Goal: Task Accomplishment & Management: Complete application form

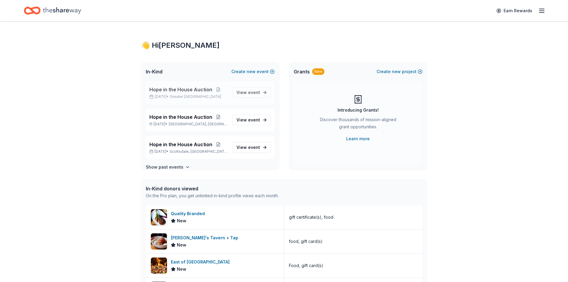
click at [170, 92] on span "Hope in the House Auction" at bounding box center [180, 89] width 63 height 7
click at [253, 72] on span "new" at bounding box center [251, 71] width 9 height 7
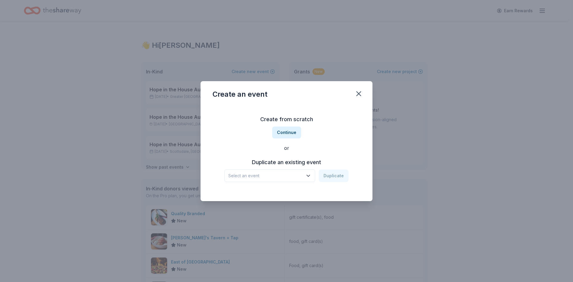
click at [302, 177] on span "Select an event" at bounding box center [265, 175] width 75 height 7
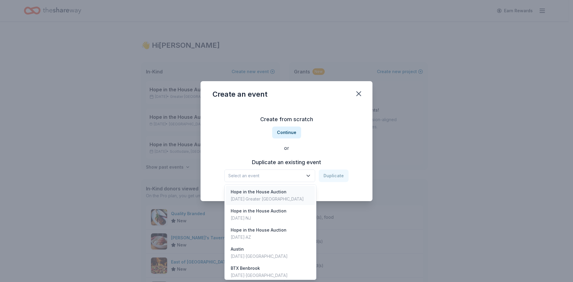
click at [278, 198] on div "Sep 18, 2026 · Greater NYC" at bounding box center [267, 198] width 73 height 7
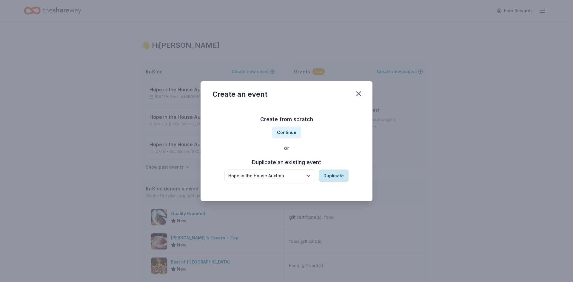
click at [333, 177] on button "Duplicate" at bounding box center [334, 175] width 30 height 13
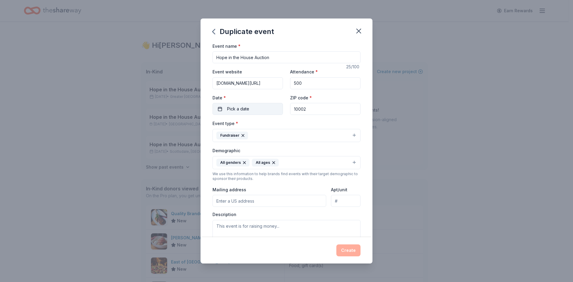
drag, startPoint x: 309, startPoint y: 107, endPoint x: 265, endPoint y: 105, distance: 43.9
click at [273, 106] on div "Event website biddingforgood.com/2025/EH Attendance * 500 Date * Pick a date ZI…" at bounding box center [286, 91] width 148 height 47
type input "80264"
click at [243, 109] on span "Pick a date" at bounding box center [238, 108] width 22 height 7
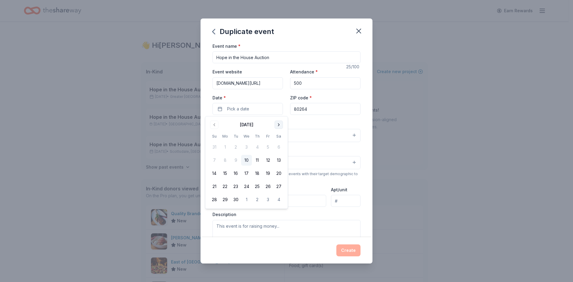
click at [276, 123] on button "Go to next month" at bounding box center [278, 124] width 8 height 8
click at [276, 124] on button "Go to next month" at bounding box center [278, 124] width 8 height 8
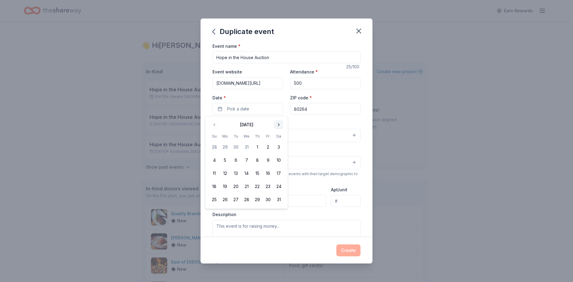
click at [276, 124] on button "Go to next month" at bounding box center [278, 124] width 8 height 8
click at [277, 124] on button "Go to next month" at bounding box center [278, 124] width 8 height 8
click at [277, 125] on button "Go to next month" at bounding box center [278, 124] width 8 height 8
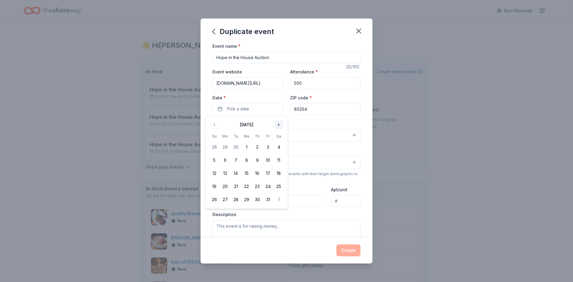
click at [277, 125] on button "Go to next month" at bounding box center [278, 124] width 8 height 8
click at [265, 162] on button "11" at bounding box center [267, 160] width 11 height 11
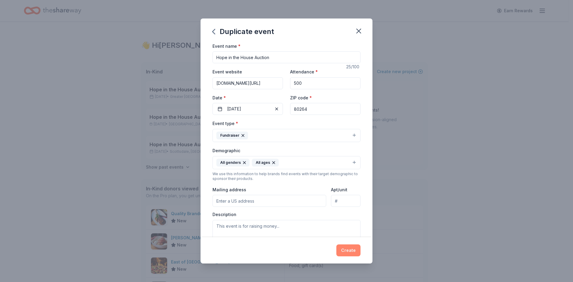
click at [352, 254] on button "Create" at bounding box center [348, 250] width 24 height 12
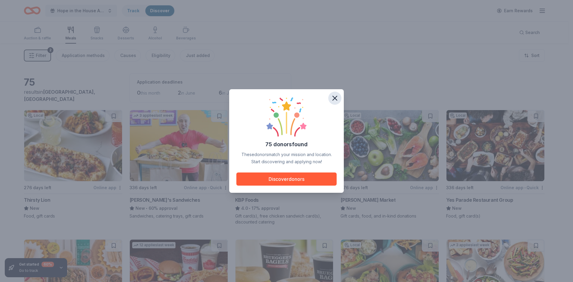
click at [334, 98] on icon "button" at bounding box center [335, 98] width 4 height 4
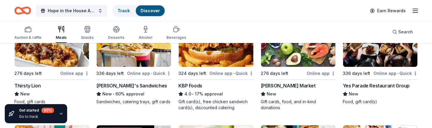
scroll to position [89, 0]
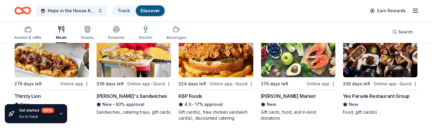
click at [38, 64] on img at bounding box center [52, 49] width 74 height 57
click at [60, 61] on img at bounding box center [52, 49] width 74 height 57
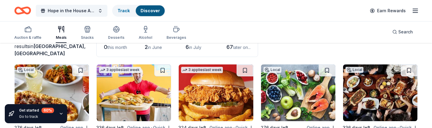
scroll to position [60, 0]
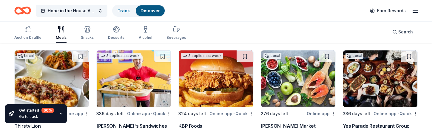
click at [134, 78] on img at bounding box center [134, 78] width 74 height 57
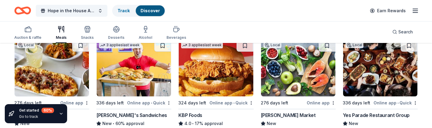
scroll to position [89, 0]
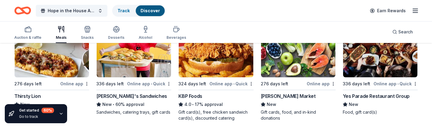
click at [290, 70] on img at bounding box center [298, 49] width 74 height 57
click at [284, 70] on img at bounding box center [298, 49] width 74 height 57
click at [381, 78] on div "Local 336 days left Online app • Quick Yes Parade Restaurant Group New Food, gi…" at bounding box center [380, 67] width 75 height 95
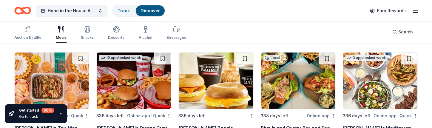
scroll to position [209, 0]
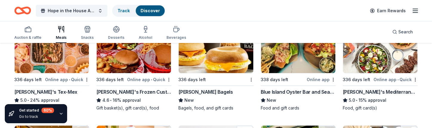
click at [46, 61] on img at bounding box center [52, 44] width 74 height 57
click at [135, 62] on img at bounding box center [134, 44] width 74 height 57
click at [309, 70] on img at bounding box center [298, 44] width 74 height 57
click at [372, 65] on img at bounding box center [380, 44] width 74 height 57
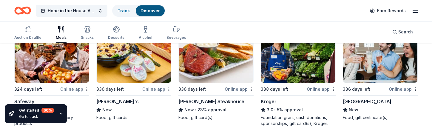
scroll to position [298, 0]
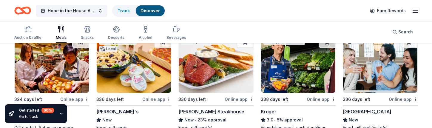
click at [131, 74] on img at bounding box center [134, 64] width 74 height 57
click at [217, 74] on img at bounding box center [216, 64] width 74 height 57
click at [299, 74] on img at bounding box center [298, 64] width 74 height 57
click at [386, 79] on img at bounding box center [380, 64] width 74 height 57
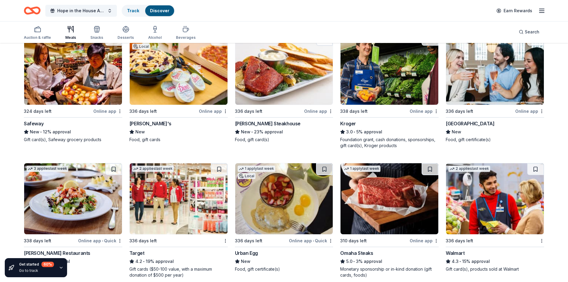
scroll to position [373, 0]
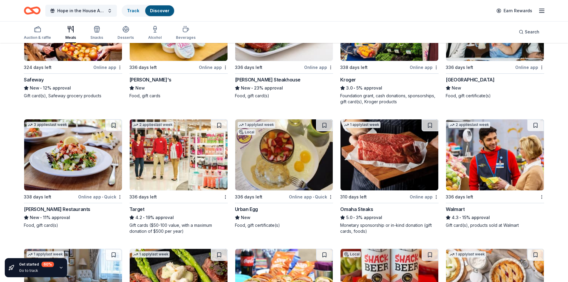
click at [59, 167] on img at bounding box center [73, 154] width 98 height 71
click at [270, 149] on img at bounding box center [284, 154] width 98 height 71
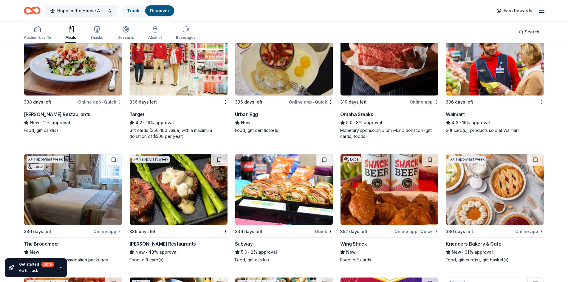
scroll to position [522, 0]
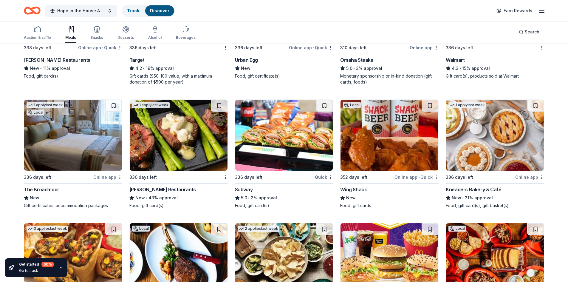
click at [86, 149] on img at bounding box center [73, 135] width 98 height 71
click at [67, 155] on img at bounding box center [73, 135] width 98 height 71
click at [167, 132] on img at bounding box center [179, 135] width 98 height 71
click at [367, 150] on img at bounding box center [390, 135] width 98 height 71
click at [469, 147] on img at bounding box center [495, 135] width 98 height 71
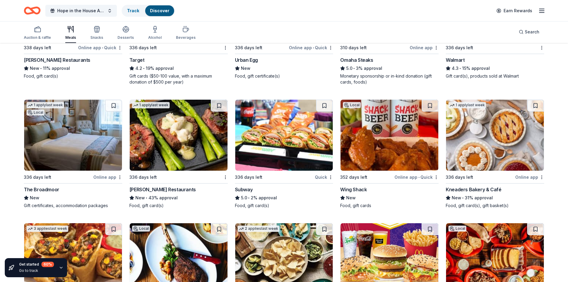
click at [465, 155] on img at bounding box center [495, 135] width 98 height 71
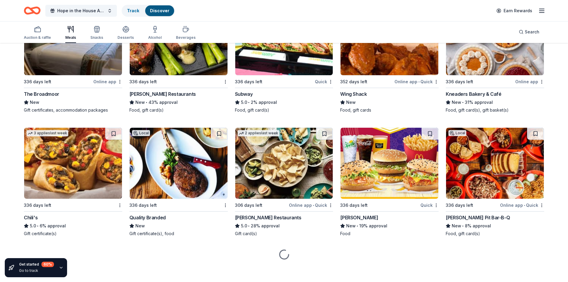
scroll to position [620, 0]
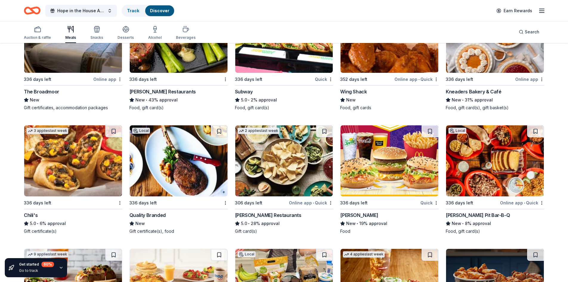
click at [158, 171] on img at bounding box center [179, 160] width 98 height 71
click at [59, 171] on img at bounding box center [73, 160] width 98 height 71
click at [265, 162] on img at bounding box center [284, 160] width 98 height 71
click at [494, 175] on img at bounding box center [495, 160] width 98 height 71
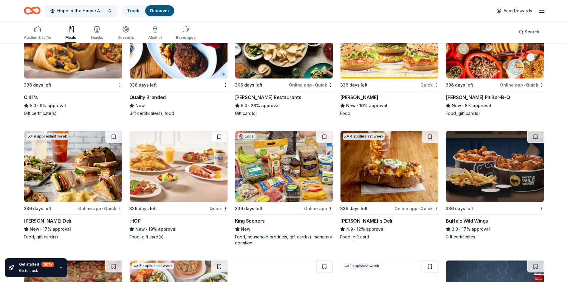
scroll to position [739, 0]
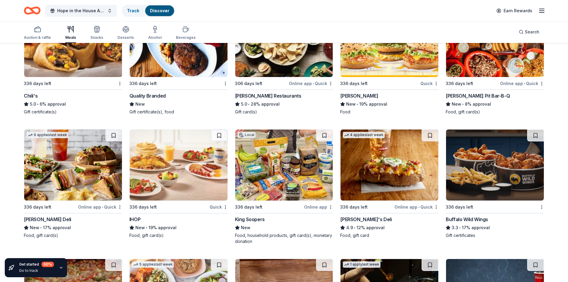
click at [78, 177] on img at bounding box center [73, 164] width 98 height 71
click at [283, 174] on img at bounding box center [284, 164] width 98 height 71
click at [278, 181] on img at bounding box center [284, 164] width 98 height 71
click at [392, 177] on img at bounding box center [390, 164] width 98 height 71
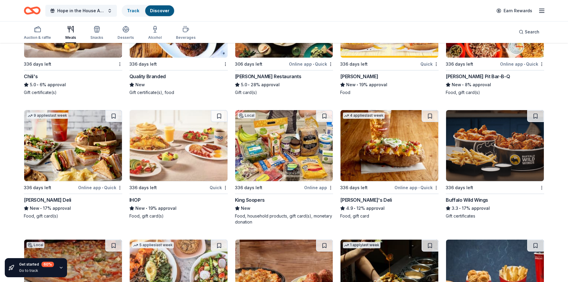
scroll to position [769, 0]
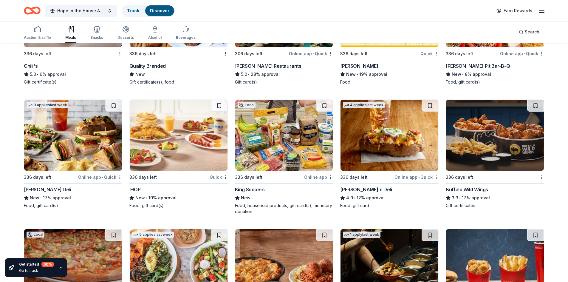
click at [467, 150] on img at bounding box center [495, 135] width 98 height 71
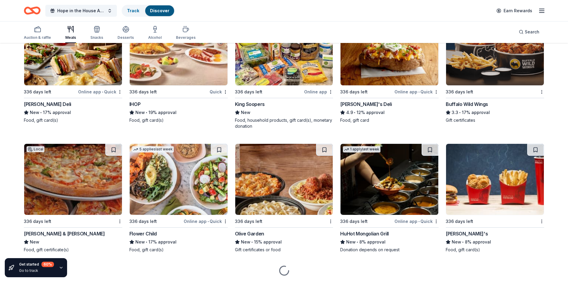
scroll to position [873, 0]
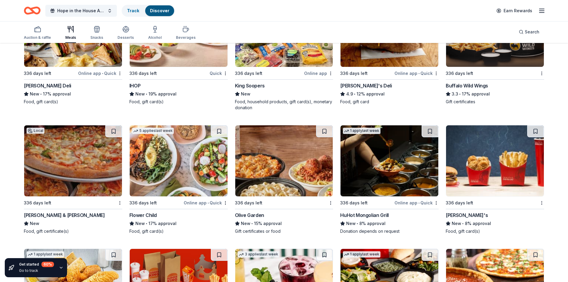
click at [91, 174] on img at bounding box center [73, 160] width 98 height 71
click at [204, 176] on img at bounding box center [179, 160] width 98 height 71
click at [170, 158] on img at bounding box center [179, 160] width 98 height 71
click at [311, 172] on img at bounding box center [284, 160] width 98 height 71
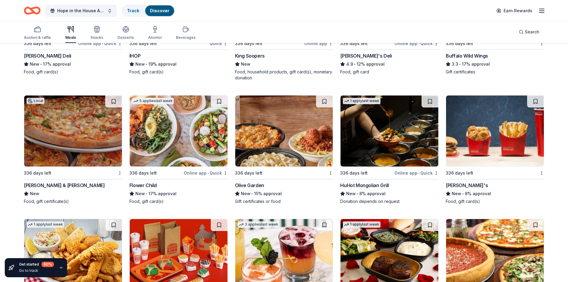
click at [398, 156] on img at bounding box center [390, 130] width 98 height 71
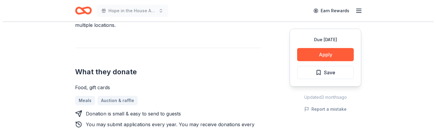
scroll to position [239, 0]
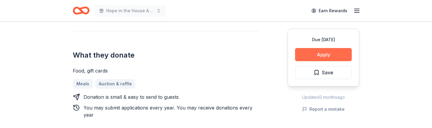
click at [310, 53] on button "Apply" at bounding box center [323, 54] width 57 height 13
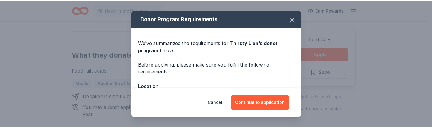
scroll to position [60, 0]
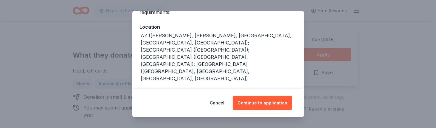
click at [269, 48] on div "We've summarized the requirements for Thirsty Lion 's donor program below. Befo…" at bounding box center [218, 91] width 172 height 246
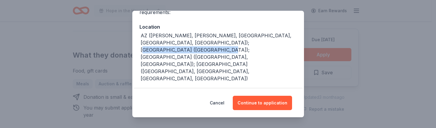
drag, startPoint x: 268, startPoint y: 46, endPoint x: 198, endPoint y: 40, distance: 69.4
click at [198, 40] on div "AZ (Chandler, Gilbert, Glendale, Phoenix, Tempe); CO (Denver); OR (Hillsboro, T…" at bounding box center [219, 57] width 156 height 50
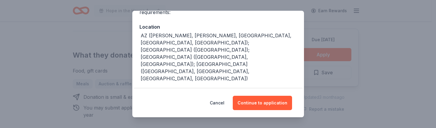
click at [271, 43] on div "AZ (Chandler, Gilbert, Glendale, Phoenix, Tempe); CO (Denver); OR (Hillsboro, T…" at bounding box center [219, 57] width 156 height 50
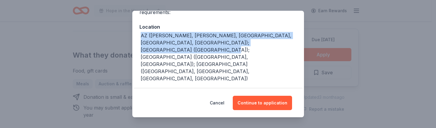
drag, startPoint x: 273, startPoint y: 43, endPoint x: 141, endPoint y: 35, distance: 132.3
click at [141, 35] on div "AZ (Chandler, Gilbert, Glendale, Phoenix, Tempe); CO (Denver); OR (Hillsboro, T…" at bounding box center [219, 57] width 156 height 50
copy div "AZ (Chandler, Gilbert, Glendale, Phoenix, Tempe); CO (Denver); OR (Hillsboro, T…"
click at [217, 100] on button "Cancel" at bounding box center [217, 103] width 15 height 14
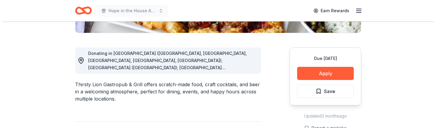
scroll to position [149, 0]
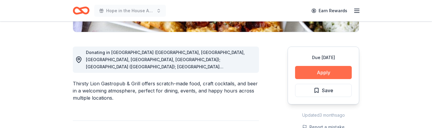
click at [317, 67] on button "Apply" at bounding box center [323, 72] width 57 height 13
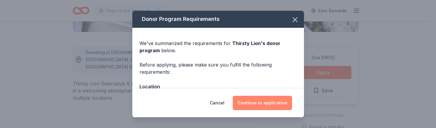
click at [278, 107] on button "Continue to application" at bounding box center [262, 103] width 59 height 14
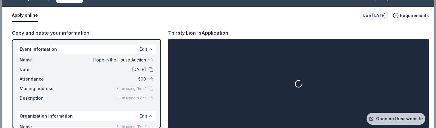
scroll to position [21, 0]
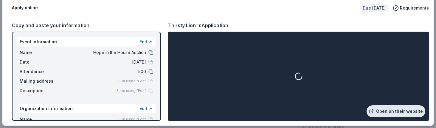
click at [401, 113] on link "Open on their website" at bounding box center [396, 111] width 59 height 12
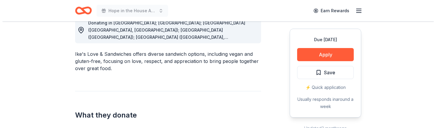
scroll to position [179, 0]
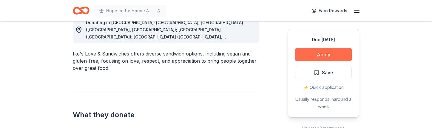
click at [337, 53] on button "Apply" at bounding box center [323, 54] width 57 height 13
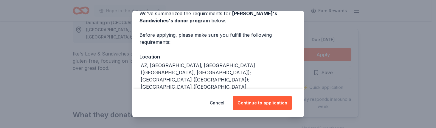
scroll to position [60, 0]
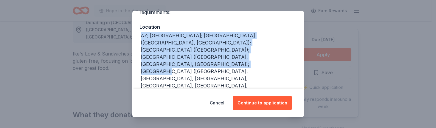
drag, startPoint x: 185, startPoint y: 62, endPoint x: 135, endPoint y: 37, distance: 55.5
click at [135, 37] on div "We've summarized the requirements for Ike's Sandwiches 's donor program below. …" at bounding box center [218, 67] width 172 height 198
copy div "AZ; CA; CO (Denver, Highlands Ranch); LA (New Orleans); NV (Fort Apache Commons…"
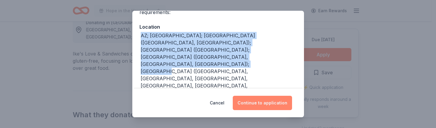
click at [258, 105] on button "Continue to application" at bounding box center [262, 103] width 59 height 14
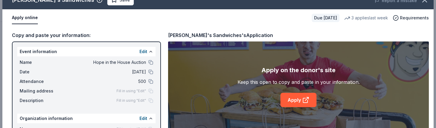
scroll to position [21, 0]
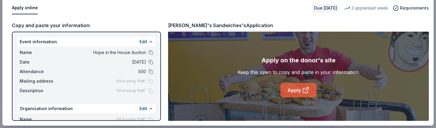
click at [303, 89] on icon at bounding box center [305, 90] width 4 height 4
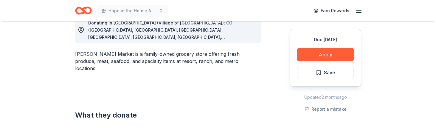
scroll to position [179, 0]
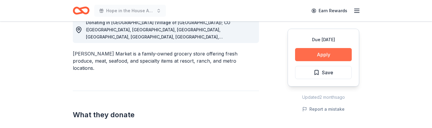
click at [336, 55] on button "Apply" at bounding box center [323, 54] width 57 height 13
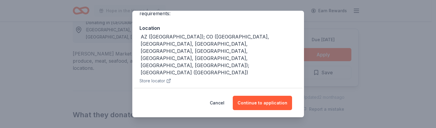
scroll to position [60, 0]
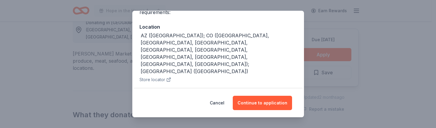
click at [203, 52] on div "AZ (Village of Oak Creek); CO (Aspen, Crested Butte, Denver, Edwards, Meeker, N…" at bounding box center [219, 53] width 156 height 43
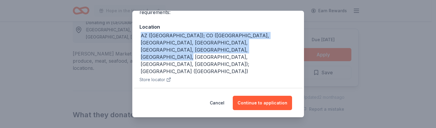
drag, startPoint x: 203, startPoint y: 50, endPoint x: 137, endPoint y: 38, distance: 67.3
click at [137, 38] on div "We've summarized the requirements for Clark's Market 's donor program below. Be…" at bounding box center [218, 87] width 172 height 239
copy div "AZ (Village of Oak Creek); CO (Aspen, Crested Butte, Denver, Edwards, Meeker, N…"
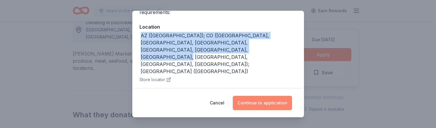
click at [261, 105] on button "Continue to application" at bounding box center [262, 103] width 59 height 14
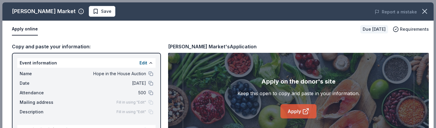
click at [294, 108] on link "Apply" at bounding box center [299, 111] width 36 height 14
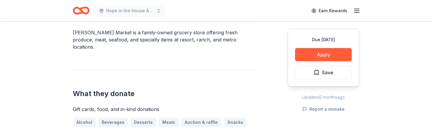
scroll to position [209, 0]
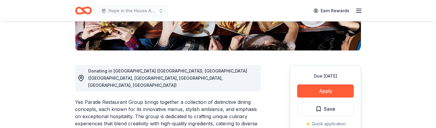
scroll to position [119, 0]
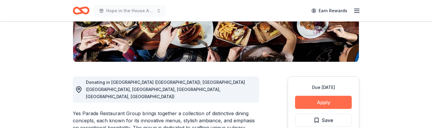
click at [316, 102] on button "Apply" at bounding box center [323, 102] width 57 height 13
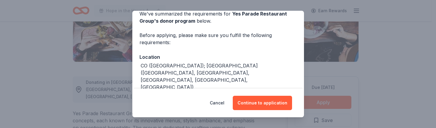
scroll to position [30, 0]
click at [181, 71] on div "CO ([GEOGRAPHIC_DATA]); [GEOGRAPHIC_DATA] ([GEOGRAPHIC_DATA], [GEOGRAPHIC_DATA]…" at bounding box center [219, 76] width 156 height 29
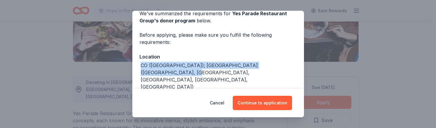
drag, startPoint x: 178, startPoint y: 71, endPoint x: 133, endPoint y: 65, distance: 45.5
click at [133, 65] on div "We've summarized the requirements for Yes Parade Restaurant Group 's donor prog…" at bounding box center [218, 91] width 172 height 186
copy div "CO ([GEOGRAPHIC_DATA]); [GEOGRAPHIC_DATA] ([GEOGRAPHIC_DATA], [GEOGRAPHIC_DATA]…"
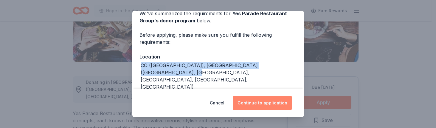
click at [262, 99] on button "Continue to application" at bounding box center [262, 103] width 59 height 14
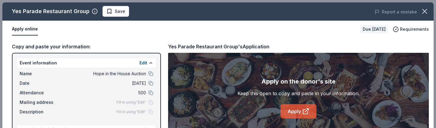
click at [296, 116] on link "Apply" at bounding box center [299, 111] width 36 height 14
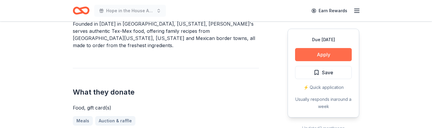
click at [327, 54] on button "Apply" at bounding box center [323, 54] width 57 height 13
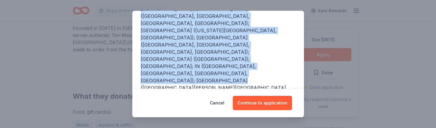
scroll to position [99, 0]
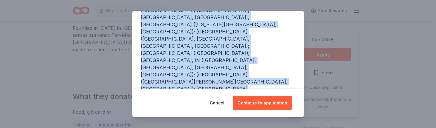
drag, startPoint x: 140, startPoint y: 37, endPoint x: 268, endPoint y: 53, distance: 128.7
click at [268, 53] on div "AL (Birmingham, Huntsville); AR (Fayetteville, Little Rock, North Little Rock, …" at bounding box center [218, 96] width 157 height 208
copy div "AL (Birmingham, Huntsville); AR (Fayetteville, Little Rock, North Little Rock, …"
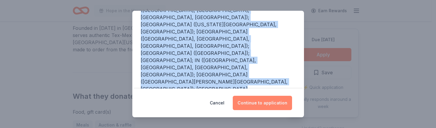
click at [263, 108] on button "Continue to application" at bounding box center [262, 103] width 59 height 14
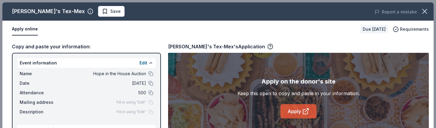
click at [302, 112] on icon at bounding box center [305, 111] width 7 height 7
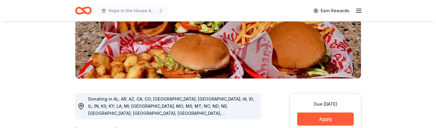
scroll to position [149, 0]
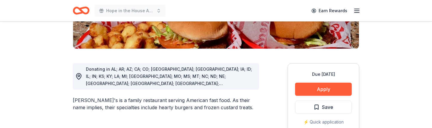
drag, startPoint x: 235, startPoint y: 58, endPoint x: 111, endPoint y: 56, distance: 124.4
click at [111, 66] on div "Donating in AL; AR; AZ; CA; CO; [GEOGRAPHIC_DATA]; [GEOGRAPHIC_DATA]; IA; ID; I…" at bounding box center [170, 76] width 168 height 21
click at [324, 83] on button "Apply" at bounding box center [323, 89] width 57 height 13
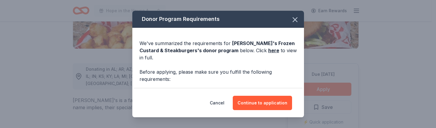
scroll to position [56, 0]
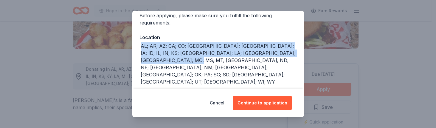
drag, startPoint x: 130, startPoint y: 46, endPoint x: 123, endPoint y: 38, distance: 9.9
click at [123, 38] on div "Donor Program Requirements We've summarized the requirements for Freddy's Froze…" at bounding box center [218, 64] width 436 height 128
copy div "AL; AR; AZ; CA; CO; FL; GA; IA; ID; IL; IN; KS; KY; LA; MI; MN; MO; MS; MT; NC;…"
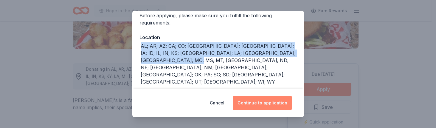
click at [273, 106] on button "Continue to application" at bounding box center [262, 103] width 59 height 14
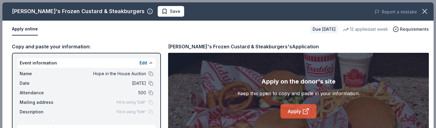
click at [303, 111] on icon at bounding box center [305, 111] width 4 height 4
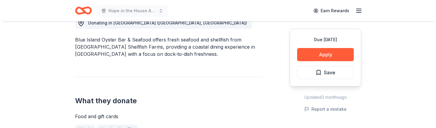
scroll to position [179, 0]
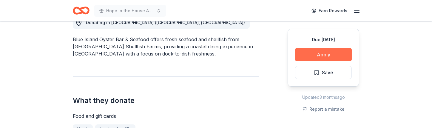
click at [324, 54] on button "Apply" at bounding box center [323, 54] width 57 height 13
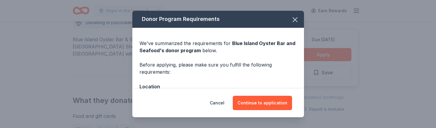
scroll to position [60, 0]
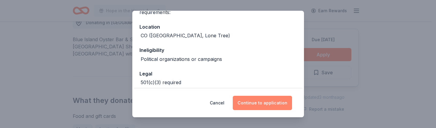
click at [281, 102] on button "Continue to application" at bounding box center [262, 103] width 59 height 14
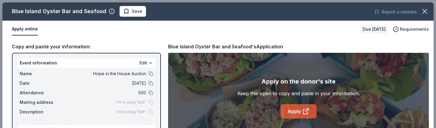
click at [290, 110] on link "Apply" at bounding box center [299, 111] width 36 height 14
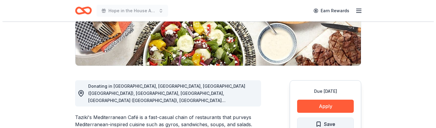
scroll to position [149, 0]
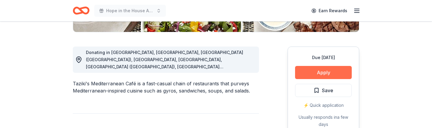
click at [328, 71] on button "Apply" at bounding box center [323, 72] width 57 height 13
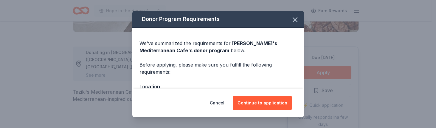
drag, startPoint x: 274, startPoint y: 104, endPoint x: 217, endPoint y: 72, distance: 65.0
click at [217, 74] on div "Donor Program Requirements We've summarized the requirements for [PERSON_NAME]'…" at bounding box center [218, 64] width 172 height 106
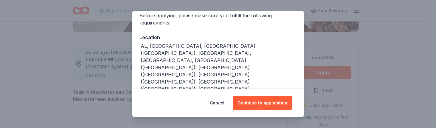
scroll to position [60, 0]
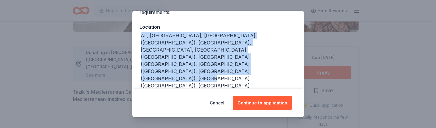
drag, startPoint x: 142, startPoint y: 35, endPoint x: 293, endPoint y: 61, distance: 153.1
click at [293, 61] on div "We've summarized the requirements for [PERSON_NAME]'s Mediterranean Cafe 's don…" at bounding box center [218, 80] width 172 height 225
copy div "AL, [GEOGRAPHIC_DATA], [GEOGRAPHIC_DATA] ([GEOGRAPHIC_DATA]), [GEOGRAPHIC_DATA]…"
click at [214, 102] on button "Cancel" at bounding box center [217, 103] width 15 height 14
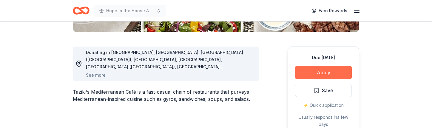
click at [311, 69] on button "Apply" at bounding box center [323, 72] width 57 height 13
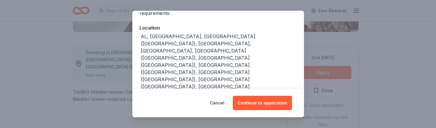
scroll to position [64, 0]
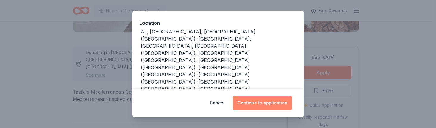
click at [258, 103] on button "Continue to application" at bounding box center [262, 103] width 59 height 14
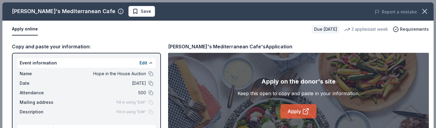
click at [283, 108] on link "Apply" at bounding box center [299, 111] width 36 height 14
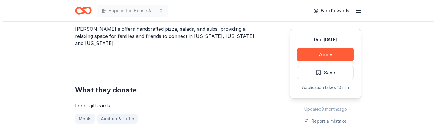
scroll to position [209, 0]
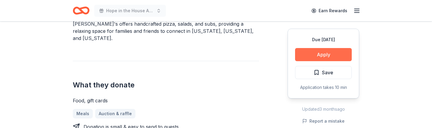
click at [323, 52] on button "Apply" at bounding box center [323, 54] width 57 height 13
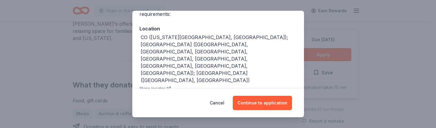
scroll to position [60, 0]
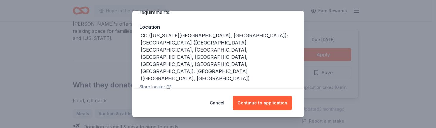
click at [186, 51] on div "CO (Colorado Springs, Denver); NM (Albuquerque, Bernalillo, Clovis, Las Cruces,…" at bounding box center [219, 57] width 156 height 50
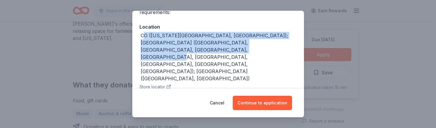
drag, startPoint x: 186, startPoint y: 48, endPoint x: 143, endPoint y: 33, distance: 45.7
click at [143, 33] on div "CO (Colorado Springs, Denver); NM (Albuquerque, Bernalillo, Clovis, Las Cruces,…" at bounding box center [219, 57] width 156 height 50
copy div "CO (Colorado Springs, Denver); NM (Albuquerque, Bernalillo, Clovis, Las Cruces,…"
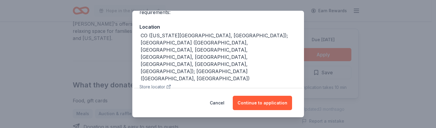
click at [205, 107] on div "Supports organizations focused on youth development, including literacy, leader…" at bounding box center [219, 117] width 156 height 21
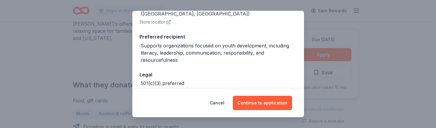
scroll to position [126, 0]
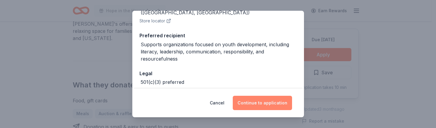
click at [256, 96] on button "Continue to application" at bounding box center [262, 103] width 59 height 14
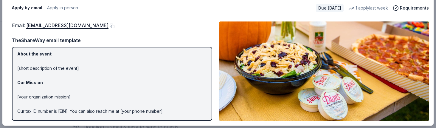
scroll to position [57, 0]
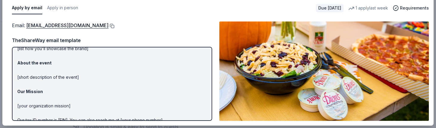
click at [109, 27] on button at bounding box center [112, 26] width 6 height 5
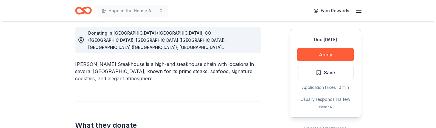
scroll to position [179, 0]
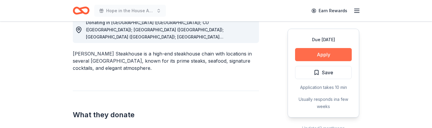
click at [315, 59] on button "Apply" at bounding box center [323, 54] width 57 height 13
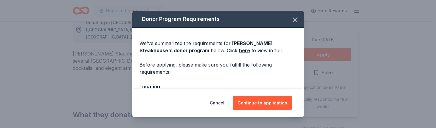
scroll to position [30, 0]
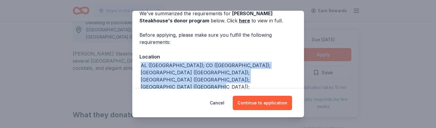
drag, startPoint x: 220, startPoint y: 81, endPoint x: 140, endPoint y: 64, distance: 81.4
click at [141, 64] on div "AL ([GEOGRAPHIC_DATA]); CO ([GEOGRAPHIC_DATA]); [GEOGRAPHIC_DATA] ([GEOGRAPHIC_…" at bounding box center [219, 94] width 156 height 64
copy div "AL ([GEOGRAPHIC_DATA]); CO ([GEOGRAPHIC_DATA]); [GEOGRAPHIC_DATA] ([GEOGRAPHIC_…"
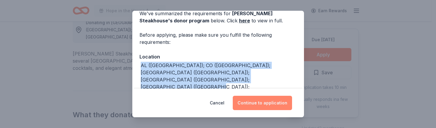
click at [242, 101] on button "Continue to application" at bounding box center [262, 103] width 59 height 14
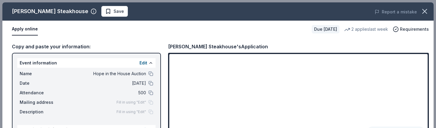
scroll to position [21, 0]
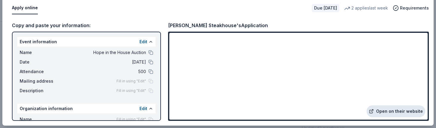
click at [385, 112] on link "Open on their website" at bounding box center [396, 111] width 59 height 12
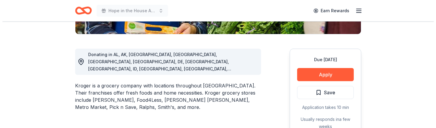
scroll to position [149, 0]
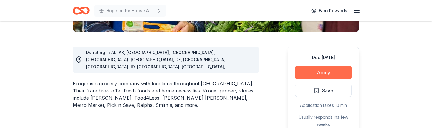
click at [322, 69] on button "Apply" at bounding box center [323, 72] width 57 height 13
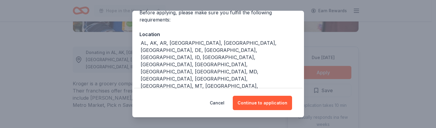
scroll to position [60, 0]
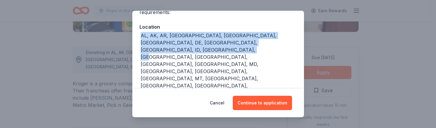
drag, startPoint x: 162, startPoint y: 50, endPoint x: 139, endPoint y: 38, distance: 26.4
click at [139, 38] on div "We've summarized the requirements for [PERSON_NAME] 's donor program below. Cli…" at bounding box center [218, 97] width 172 height 258
copy div "AL, AK, AR, [GEOGRAPHIC_DATA], [GEOGRAPHIC_DATA], [GEOGRAPHIC_DATA], DE, [GEOGR…"
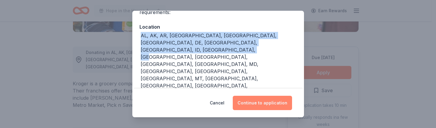
click at [263, 108] on button "Continue to application" at bounding box center [262, 103] width 59 height 14
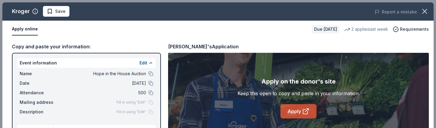
click at [289, 106] on link "Apply" at bounding box center [299, 111] width 36 height 14
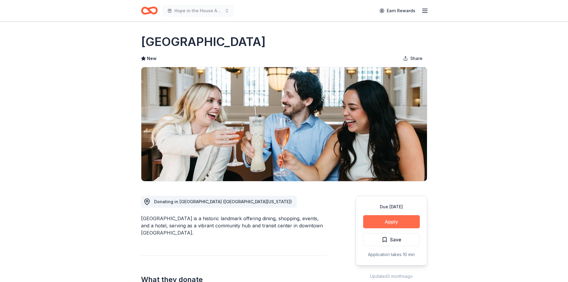
click at [382, 128] on button "Apply" at bounding box center [391, 221] width 57 height 13
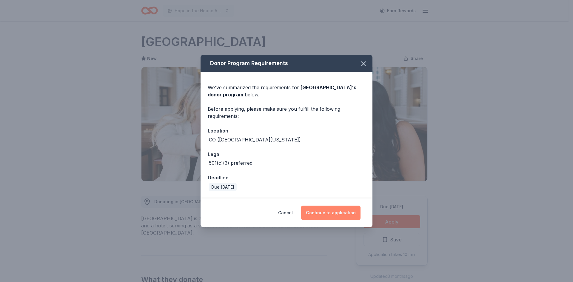
click at [322, 128] on button "Continue to application" at bounding box center [330, 212] width 59 height 14
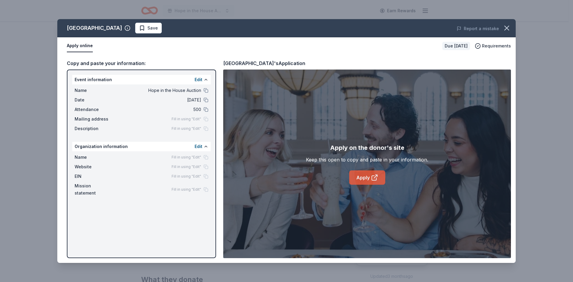
click at [373, 128] on icon at bounding box center [374, 177] width 7 height 7
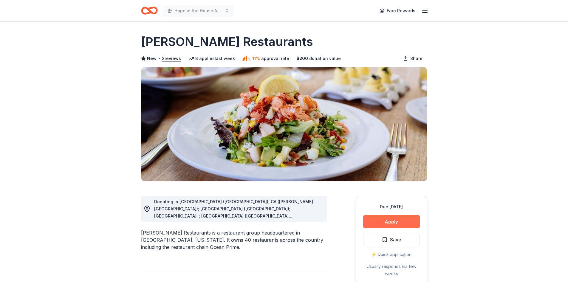
click at [374, 225] on button "Apply" at bounding box center [391, 221] width 57 height 13
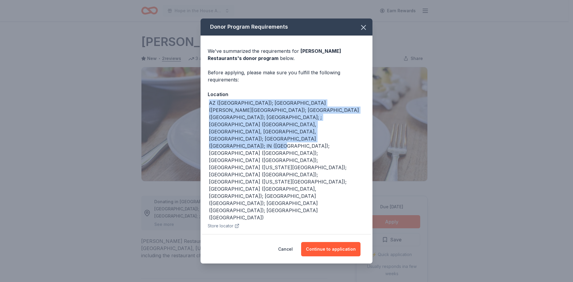
drag, startPoint x: 210, startPoint y: 103, endPoint x: 262, endPoint y: 132, distance: 59.0
click at [262, 132] on div "AZ ([GEOGRAPHIC_DATA]); [GEOGRAPHIC_DATA] ([PERSON_NAME][GEOGRAPHIC_DATA]); [GE…" at bounding box center [287, 160] width 156 height 122
copy div "AZ ([GEOGRAPHIC_DATA]); [GEOGRAPHIC_DATA] ([PERSON_NAME][GEOGRAPHIC_DATA]); [GE…"
click at [335, 249] on button "Continue to application" at bounding box center [330, 249] width 59 height 14
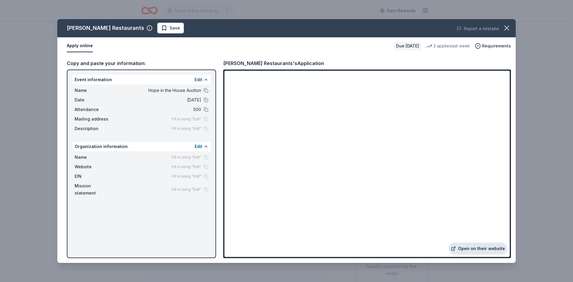
click at [483, 247] on link "Open on their website" at bounding box center [477, 248] width 59 height 12
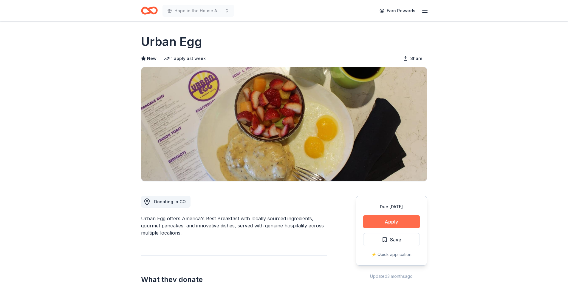
click at [382, 220] on button "Apply" at bounding box center [391, 221] width 57 height 13
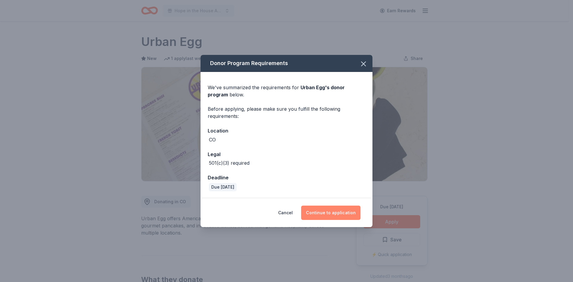
click at [328, 213] on button "Continue to application" at bounding box center [330, 212] width 59 height 14
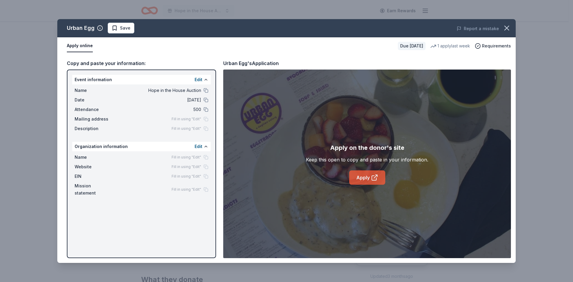
click at [368, 181] on link "Apply" at bounding box center [367, 177] width 36 height 14
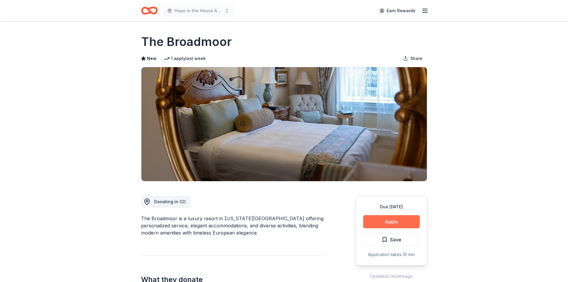
click at [408, 225] on button "Apply" at bounding box center [391, 221] width 57 height 13
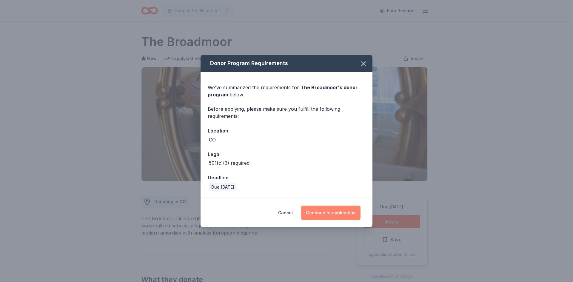
click at [348, 217] on button "Continue to application" at bounding box center [330, 212] width 59 height 14
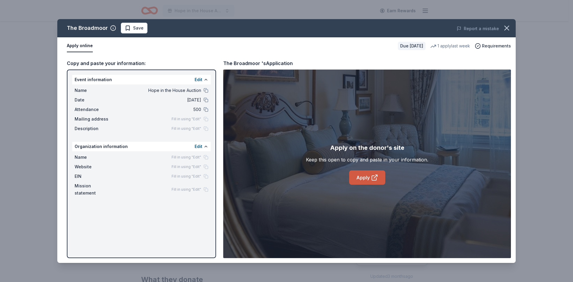
click at [370, 187] on div "Apply on the donor's site Keep this open to copy and paste in your information.…" at bounding box center [367, 163] width 288 height 188
click at [370, 176] on link "Apply" at bounding box center [367, 177] width 36 height 14
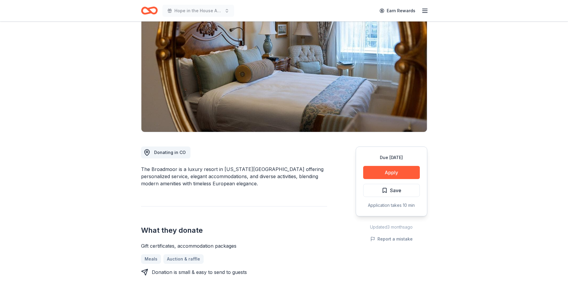
scroll to position [60, 0]
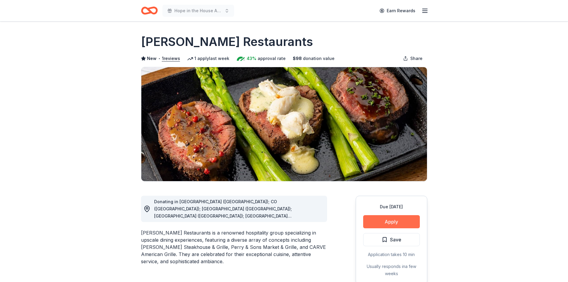
click at [389, 225] on button "Apply" at bounding box center [391, 221] width 57 height 13
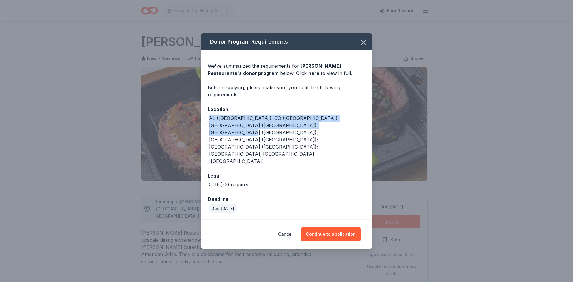
drag, startPoint x: 313, startPoint y: 144, endPoint x: 202, endPoint y: 136, distance: 111.5
click at [202, 136] on div "We've summarized the requirements for [PERSON_NAME] Restaurants 's donor progra…" at bounding box center [286, 134] width 172 height 169
copy div "AL ([GEOGRAPHIC_DATA]); CO ([GEOGRAPHIC_DATA]); [GEOGRAPHIC_DATA] ([GEOGRAPHIC_…"
click at [345, 227] on button "Continue to application" at bounding box center [330, 234] width 59 height 14
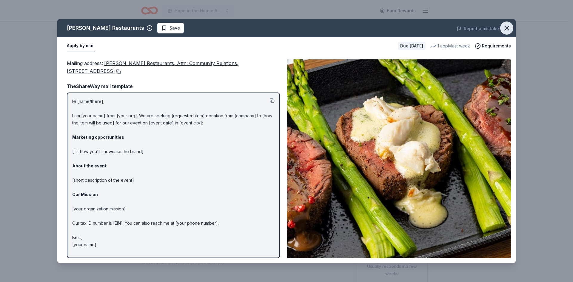
click at [504, 26] on icon "button" at bounding box center [506, 28] width 8 height 8
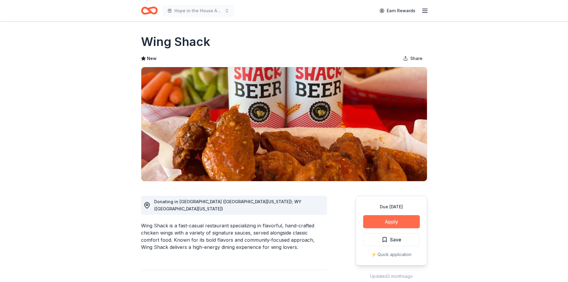
click at [388, 222] on button "Apply" at bounding box center [391, 221] width 57 height 13
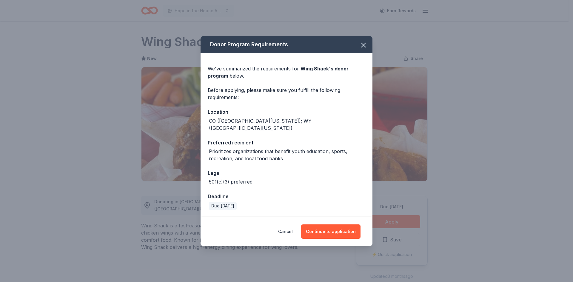
click at [329, 124] on div "CO (Northern Colorado); WY (Southern Wyoming)" at bounding box center [286, 124] width 157 height 14
drag, startPoint x: 324, startPoint y: 126, endPoint x: 205, endPoint y: 124, distance: 118.7
click at [205, 124] on div "We've summarized the requirements for Wing Shack 's donor program below. Before…" at bounding box center [286, 135] width 172 height 164
copy div "CO (Northern Colorado); WY (Southern Wyoming)"
click at [336, 217] on div "Cancel Continue to application" at bounding box center [286, 231] width 172 height 29
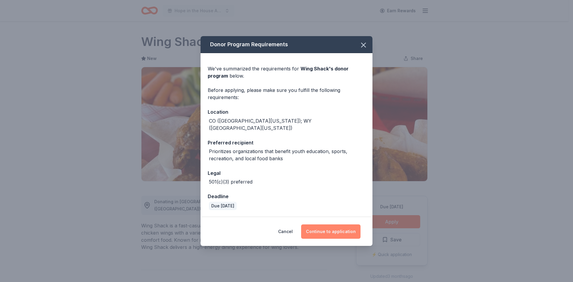
click at [336, 224] on button "Continue to application" at bounding box center [330, 231] width 59 height 14
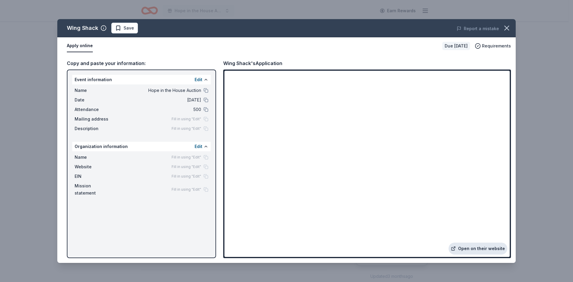
click at [463, 247] on link "Open on their website" at bounding box center [477, 248] width 59 height 12
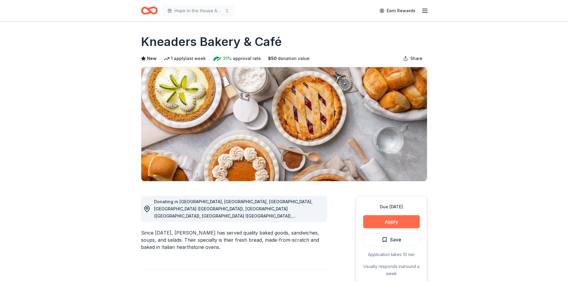
click at [392, 219] on button "Apply" at bounding box center [391, 221] width 57 height 13
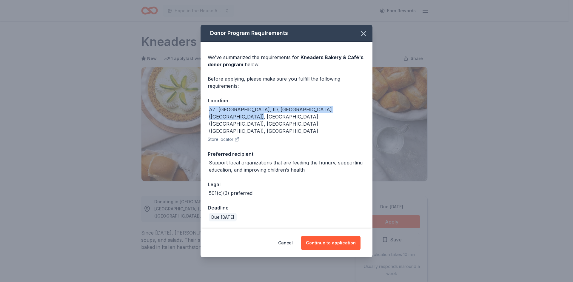
drag, startPoint x: 359, startPoint y: 120, endPoint x: 208, endPoint y: 122, distance: 151.2
click at [208, 122] on div "AZ, [GEOGRAPHIC_DATA], ID, [GEOGRAPHIC_DATA] ([GEOGRAPHIC_DATA]), [GEOGRAPHIC_D…" at bounding box center [286, 120] width 157 height 29
copy div "AZ, [GEOGRAPHIC_DATA], ID, [GEOGRAPHIC_DATA] ([GEOGRAPHIC_DATA]), [GEOGRAPHIC_D…"
click at [338, 236] on button "Continue to application" at bounding box center [330, 243] width 59 height 14
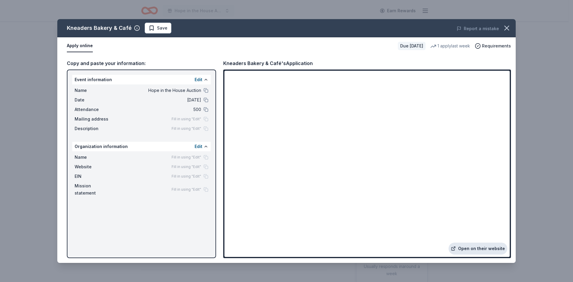
click at [486, 247] on link "Open on their website" at bounding box center [477, 248] width 59 height 12
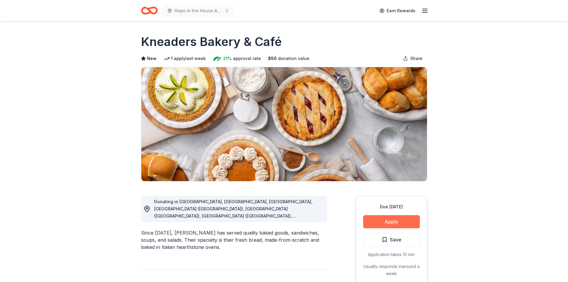
click at [407, 223] on button "Apply" at bounding box center [391, 221] width 57 height 13
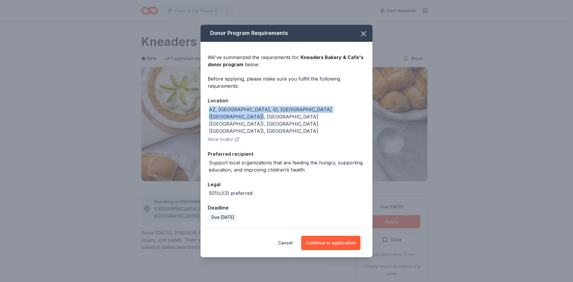
drag, startPoint x: 359, startPoint y: 119, endPoint x: 210, endPoint y: 119, distance: 148.8
click at [210, 119] on div "AZ, CO, ID, Las Vegas (NV), Henderson (NV), San Antonio (TX), UT" at bounding box center [287, 120] width 156 height 29
copy div "AZ, CO, ID, Las Vegas (NV), Henderson (NV), San Antonio (TX), UT"
click at [363, 36] on icon "button" at bounding box center [363, 34] width 4 height 4
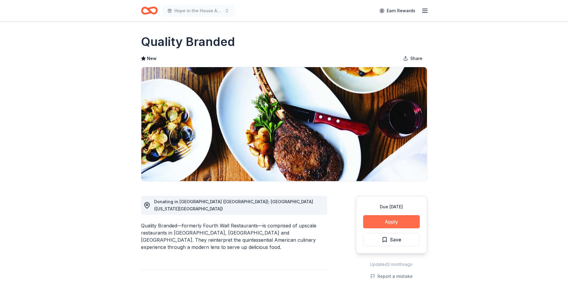
click at [391, 223] on button "Apply" at bounding box center [391, 221] width 57 height 13
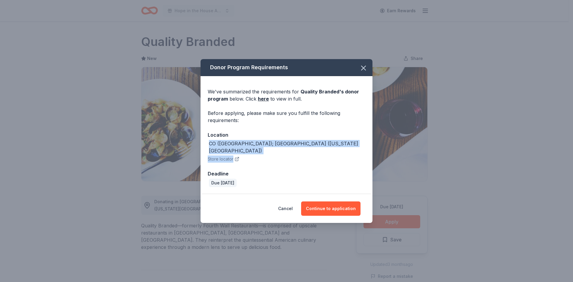
drag, startPoint x: 296, startPoint y: 152, endPoint x: 209, endPoint y: 146, distance: 87.3
click at [209, 146] on div "CO (Denver); NY (New York City) Store locator" at bounding box center [286, 151] width 157 height 23
click at [283, 156] on div "CO (Denver); NY (New York City) Store locator" at bounding box center [286, 151] width 157 height 23
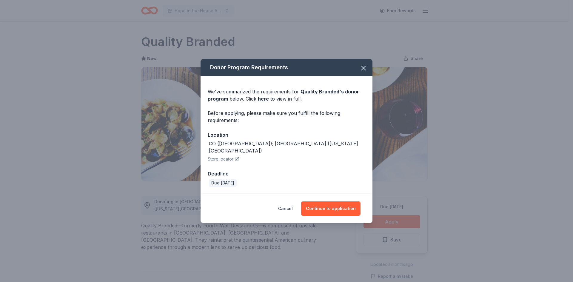
click at [283, 147] on div "CO (Denver); NY (New York City)" at bounding box center [287, 147] width 156 height 14
drag, startPoint x: 276, startPoint y: 147, endPoint x: 206, endPoint y: 145, distance: 69.8
click at [206, 145] on div "We've summarized the requirements for Quality Branded 's donor program below. C…" at bounding box center [286, 135] width 172 height 118
copy div "CO (Denver); NY (New York City)"
click at [319, 204] on button "Continue to application" at bounding box center [330, 208] width 59 height 14
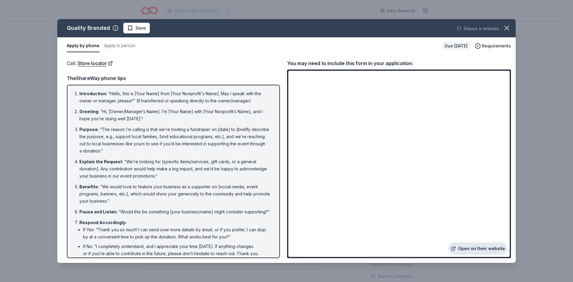
click at [476, 248] on link "Open on their website" at bounding box center [477, 248] width 59 height 12
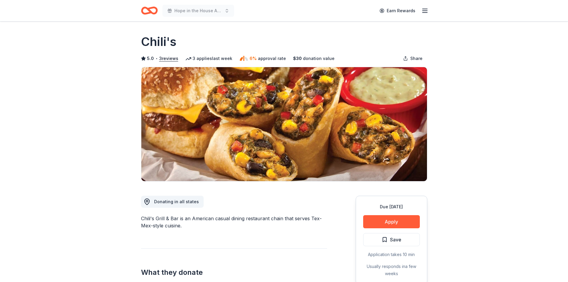
scroll to position [60, 0]
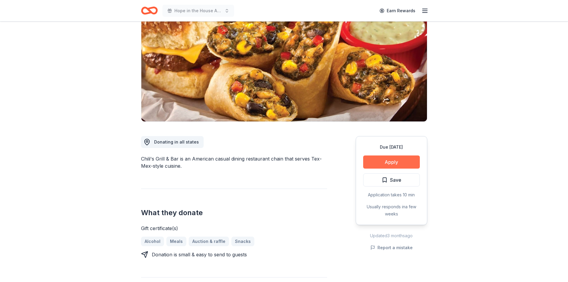
click at [369, 128] on button "Apply" at bounding box center [391, 161] width 57 height 13
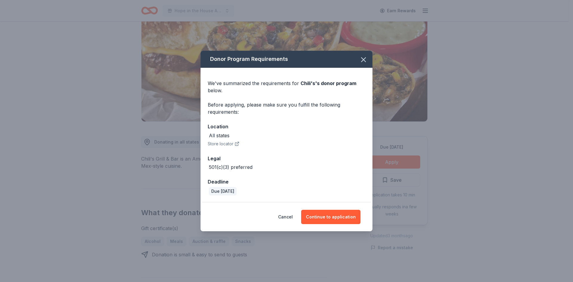
click at [323, 128] on div "Cancel Continue to application" at bounding box center [286, 217] width 172 height 29
click at [324, 128] on button "Continue to application" at bounding box center [330, 217] width 59 height 14
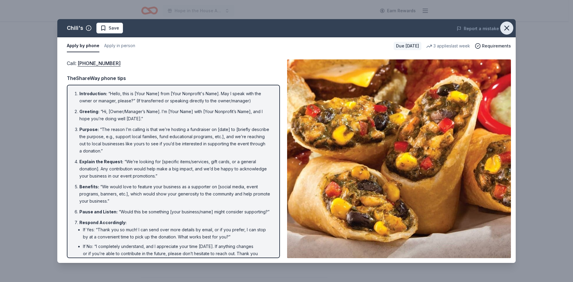
click at [432, 31] on icon "button" at bounding box center [506, 28] width 8 height 8
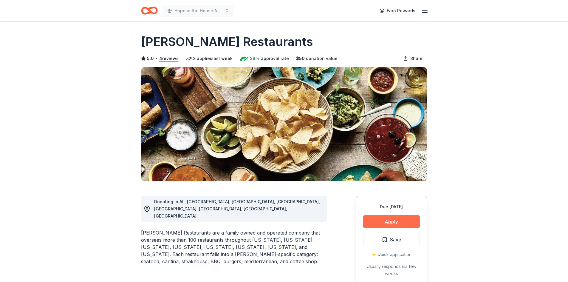
click at [387, 220] on button "Apply" at bounding box center [391, 221] width 57 height 13
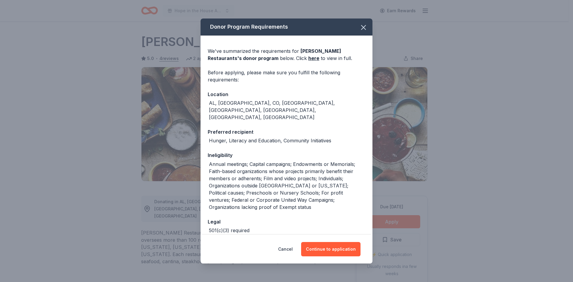
click at [287, 104] on div "AL, AZ, CO, GA, IL, NM, OH, TX" at bounding box center [286, 109] width 157 height 21
drag, startPoint x: 288, startPoint y: 104, endPoint x: 210, endPoint y: 106, distance: 78.8
click at [210, 106] on div "AL, AZ, CO, GA, IL, NM, OH, TX" at bounding box center [286, 109] width 157 height 21
copy div "AL, AZ, CO, GA, IL, NM, OH, TX"
click at [331, 248] on button "Continue to application" at bounding box center [330, 249] width 59 height 14
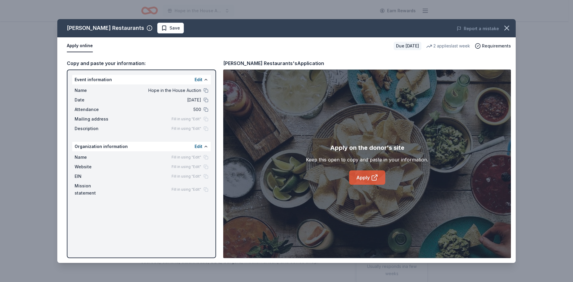
click at [358, 176] on link "Apply" at bounding box center [367, 177] width 36 height 14
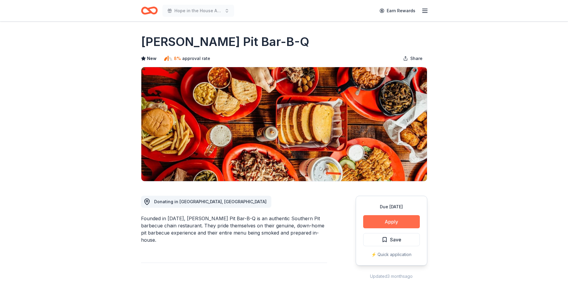
click at [398, 226] on button "Apply" at bounding box center [391, 221] width 57 height 13
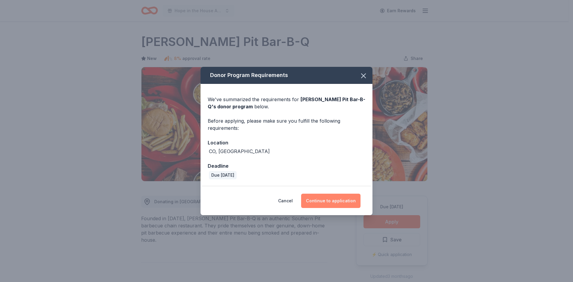
click at [327, 201] on button "Continue to application" at bounding box center [330, 201] width 59 height 14
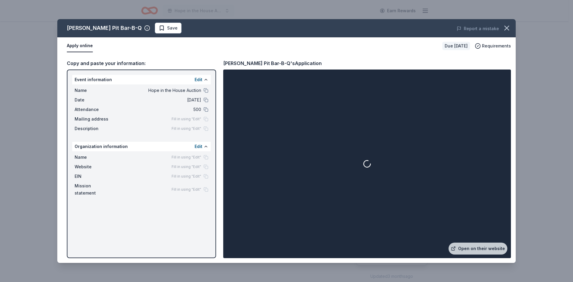
click at [469, 241] on div at bounding box center [366, 164] width 285 height 186
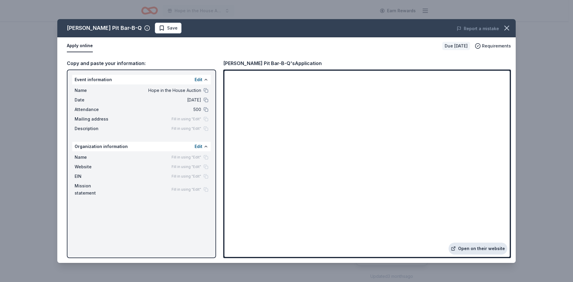
click at [471, 248] on link "Open on their website" at bounding box center [477, 248] width 59 height 12
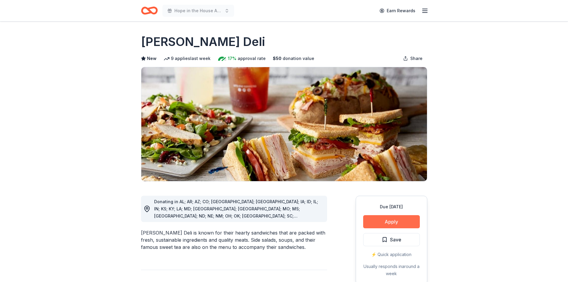
click at [406, 221] on button "Apply" at bounding box center [391, 221] width 57 height 13
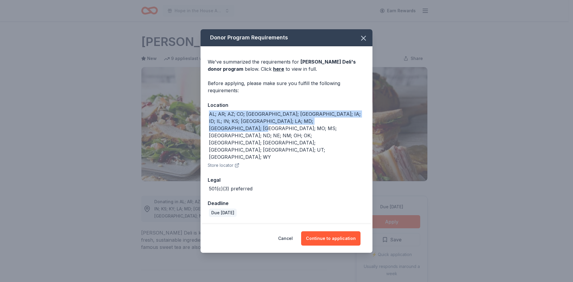
drag, startPoint x: 343, startPoint y: 140, endPoint x: 194, endPoint y: 135, distance: 149.8
click at [194, 135] on div "Donor Program Requirements We've summarized the requirements for McAlister's De…" at bounding box center [286, 141] width 573 height 282
copy div "AL; AR; AZ; CO; FL; GA; IA; ID; IL; IN; KS; KY; LA; MD; MI; MN; MO; MS; NC; ND;…"
click at [350, 231] on button "Continue to application" at bounding box center [330, 238] width 59 height 14
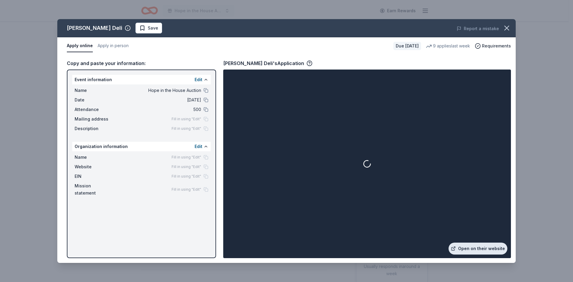
click at [467, 243] on link "Open on their website" at bounding box center [477, 248] width 59 height 12
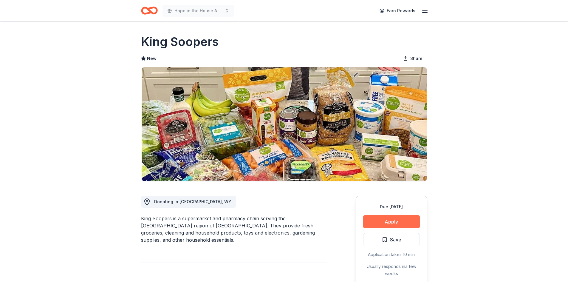
click at [401, 222] on button "Apply" at bounding box center [391, 221] width 57 height 13
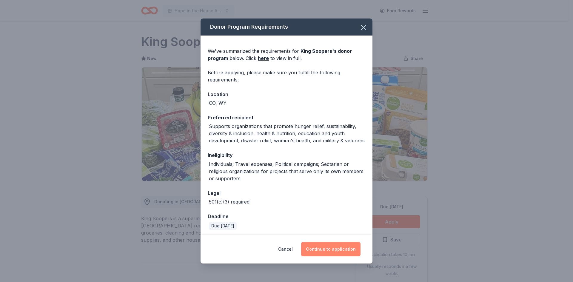
click at [334, 248] on button "Continue to application" at bounding box center [330, 249] width 59 height 14
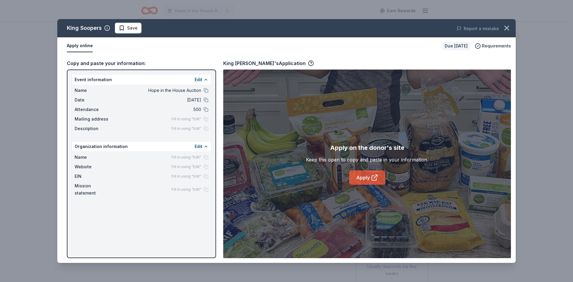
click at [365, 176] on link "Apply" at bounding box center [367, 177] width 36 height 14
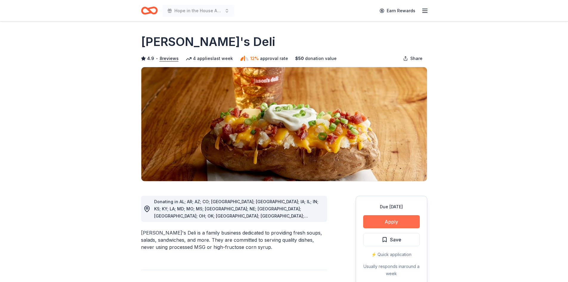
click at [392, 222] on button "Apply" at bounding box center [391, 221] width 57 height 13
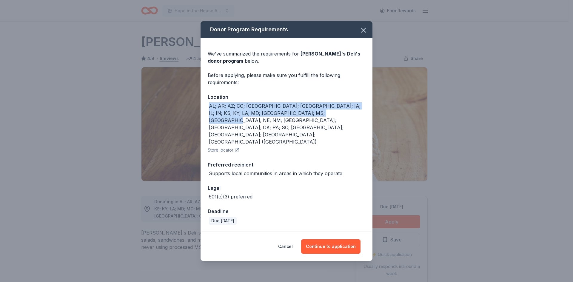
drag, startPoint x: 327, startPoint y: 126, endPoint x: 195, endPoint y: 118, distance: 132.7
click at [195, 118] on div "Donor Program Requirements We've summarized the requirements for [PERSON_NAME]'…" at bounding box center [286, 141] width 573 height 282
copy div "AL; AR; AZ; CO; [GEOGRAPHIC_DATA]; [GEOGRAPHIC_DATA]; IA; IL; IN; KS; KY; LA; M…"
click at [330, 239] on button "Continue to application" at bounding box center [330, 246] width 59 height 14
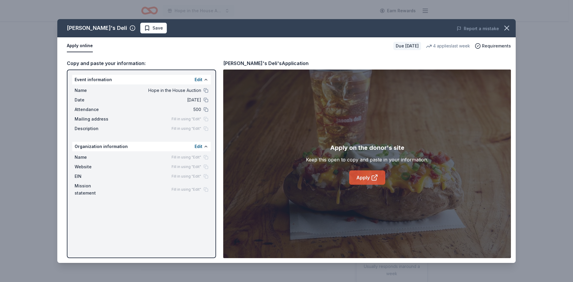
click at [361, 184] on link "Apply" at bounding box center [367, 177] width 36 height 14
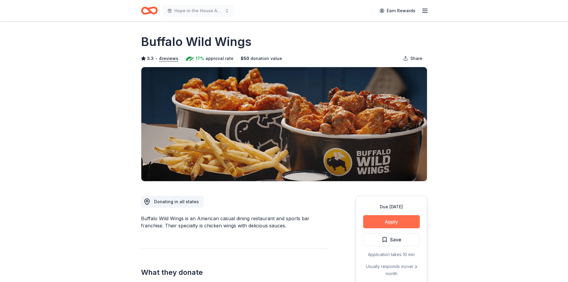
click at [393, 217] on button "Apply" at bounding box center [391, 221] width 57 height 13
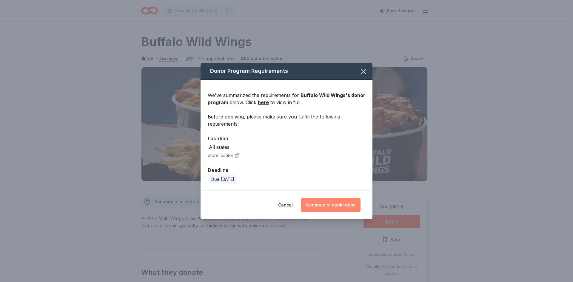
click at [313, 204] on button "Continue to application" at bounding box center [330, 205] width 59 height 14
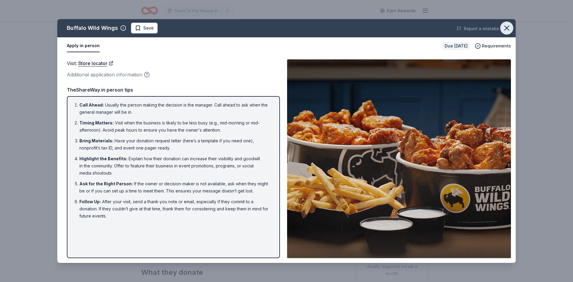
click at [513, 30] on div "Buffalo Wild Wings Save Report a mistake Apply in person Due in 336 days Requir…" at bounding box center [286, 141] width 458 height 244
click at [511, 30] on button "button" at bounding box center [506, 27] width 13 height 13
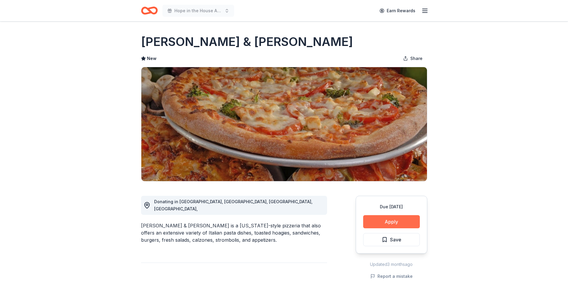
click at [384, 222] on button "Apply" at bounding box center [391, 221] width 57 height 13
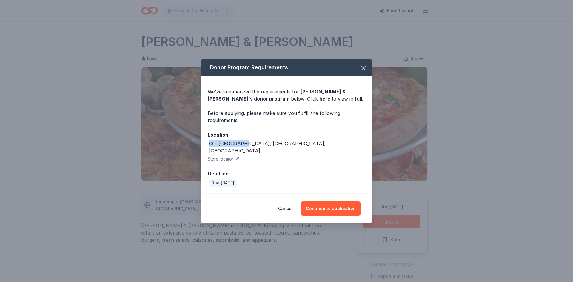
drag, startPoint x: 242, startPoint y: 148, endPoint x: 200, endPoint y: 143, distance: 42.4
click at [200, 143] on div "Donor Program Requirements We've summarized the requirements for Sam & Louie's …" at bounding box center [286, 141] width 573 height 282
copy div "CO, KS, NE, TX"
drag, startPoint x: 228, startPoint y: 151, endPoint x: 293, endPoint y: 174, distance: 69.0
click at [293, 174] on div "Deadline" at bounding box center [286, 174] width 157 height 8
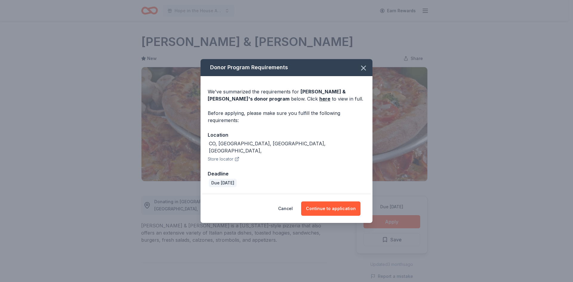
click at [266, 146] on div "CO, KS, NE, TX," at bounding box center [286, 147] width 157 height 14
drag, startPoint x: 265, startPoint y: 146, endPoint x: 202, endPoint y: 143, distance: 63.6
click at [202, 143] on div "We've summarized the requirements for Sam & Louie's 's donor program below. Cli…" at bounding box center [286, 135] width 172 height 118
copy div "CO, KS, NE, TX,"
click at [347, 201] on button "Continue to application" at bounding box center [330, 208] width 59 height 14
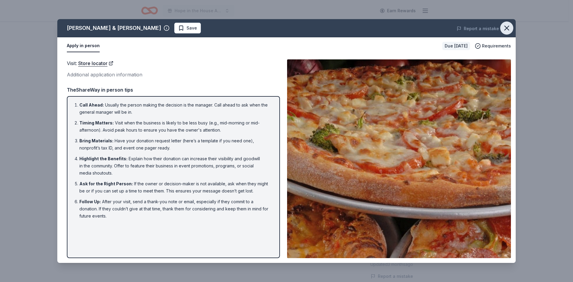
click at [505, 27] on icon "button" at bounding box center [506, 28] width 8 height 8
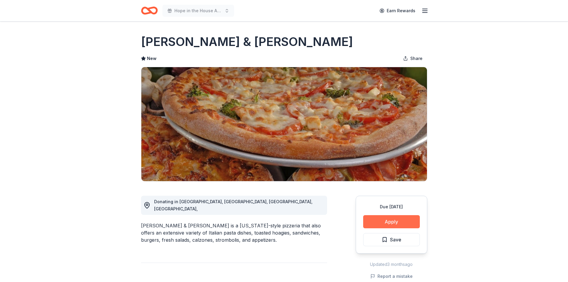
click at [397, 225] on button "Apply" at bounding box center [391, 221] width 57 height 13
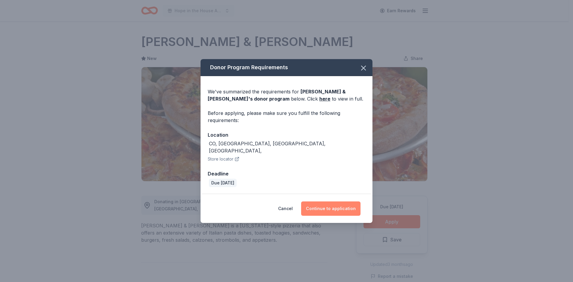
click at [342, 205] on button "Continue to application" at bounding box center [330, 208] width 59 height 14
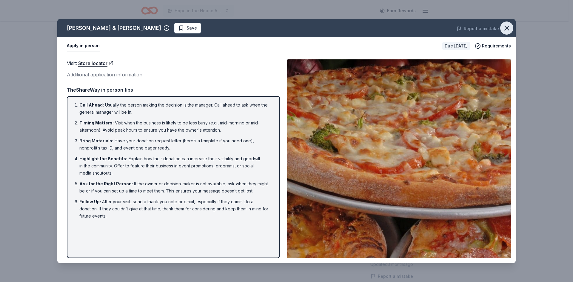
click at [504, 27] on icon "button" at bounding box center [506, 28] width 8 height 8
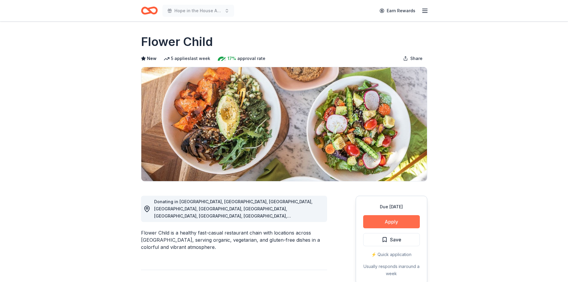
click at [392, 221] on button "Apply" at bounding box center [391, 221] width 57 height 13
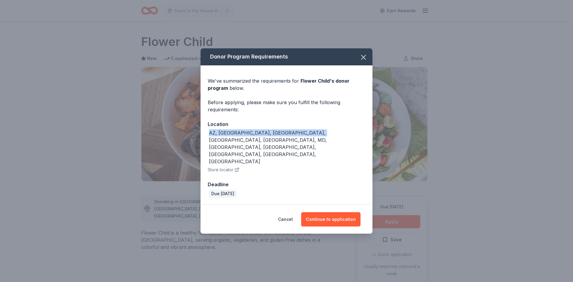
drag, startPoint x: 312, startPoint y: 148, endPoint x: 203, endPoint y: 148, distance: 108.6
click at [203, 148] on div "We've summarized the requirements for Flower Child 's donor program below. Befo…" at bounding box center [286, 135] width 172 height 140
copy div "AZ, CA, CO, DC, GA, MD, NV, NC, OK, TX, VA"
click at [354, 212] on button "Continue to application" at bounding box center [330, 219] width 59 height 14
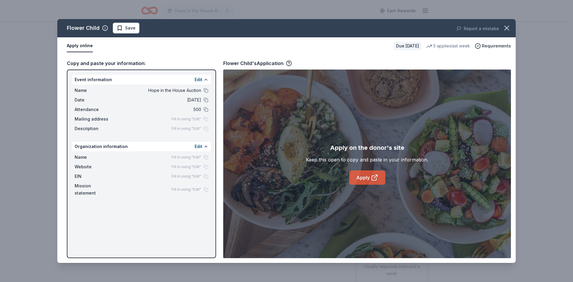
click at [359, 174] on link "Apply" at bounding box center [367, 177] width 36 height 14
click at [506, 33] on button "button" at bounding box center [506, 27] width 13 height 13
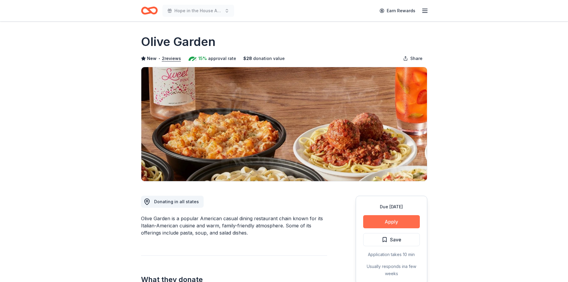
click at [414, 216] on button "Apply" at bounding box center [391, 221] width 57 height 13
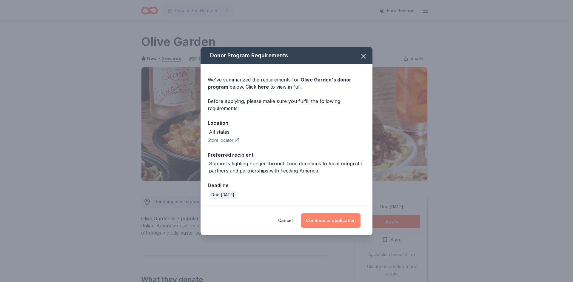
click at [346, 227] on button "Continue to application" at bounding box center [330, 220] width 59 height 14
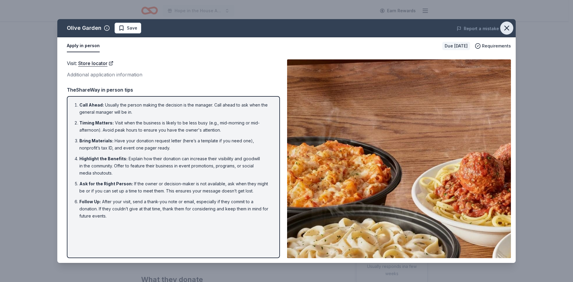
click at [506, 28] on icon "button" at bounding box center [506, 28] width 4 height 4
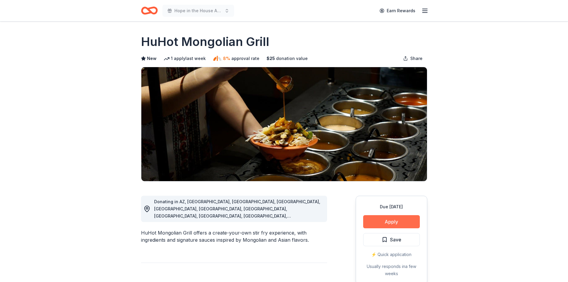
click at [389, 221] on button "Apply" at bounding box center [391, 221] width 57 height 13
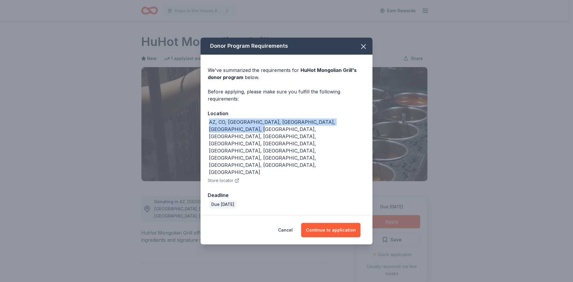
drag, startPoint x: 362, startPoint y: 148, endPoint x: 184, endPoint y: 147, distance: 178.1
click at [184, 147] on div "Donor Program Requirements We've summarized the requirements for HuHot Mongolia…" at bounding box center [286, 141] width 573 height 282
copy div "AZ, CO, [GEOGRAPHIC_DATA], [GEOGRAPHIC_DATA], [GEOGRAPHIC_DATA], [GEOGRAPHIC_DA…"
click at [352, 223] on button "Continue to application" at bounding box center [330, 230] width 59 height 14
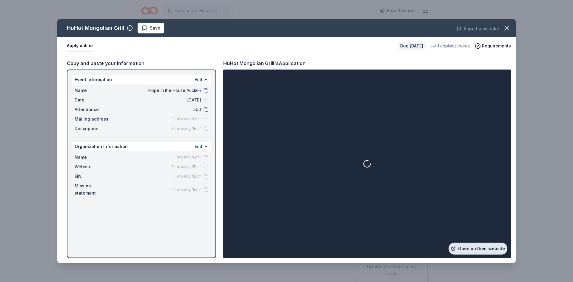
click at [498, 245] on link "Open on their website" at bounding box center [477, 248] width 59 height 12
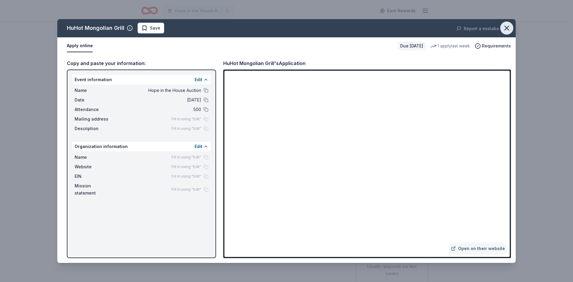
click at [505, 31] on icon "button" at bounding box center [506, 28] width 8 height 8
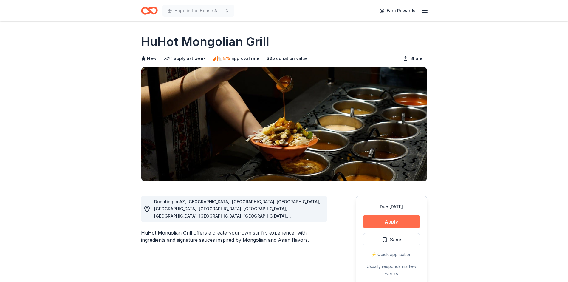
click at [393, 220] on button "Apply" at bounding box center [391, 221] width 57 height 13
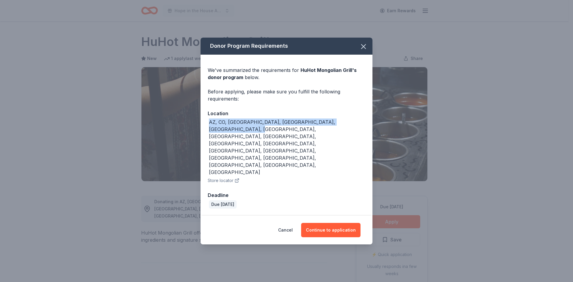
drag, startPoint x: 209, startPoint y: 148, endPoint x: 379, endPoint y: 145, distance: 170.3
click at [379, 145] on div "Donor Program Requirements We've summarized the requirements for HuHot Mongolia…" at bounding box center [286, 141] width 573 height 282
copy div "AZ, CO, [GEOGRAPHIC_DATA], [GEOGRAPHIC_DATA], [GEOGRAPHIC_DATA], [GEOGRAPHIC_DA…"
click at [367, 51] on icon "button" at bounding box center [363, 46] width 8 height 8
